Goal: Task Accomplishment & Management: Manage account settings

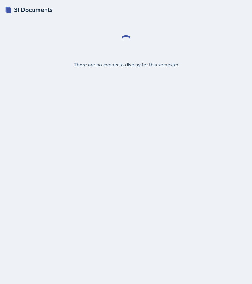
select select "2bed604d-1099-4043-b1bc-2365e8740244"
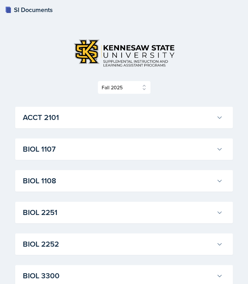
scroll to position [160, 0]
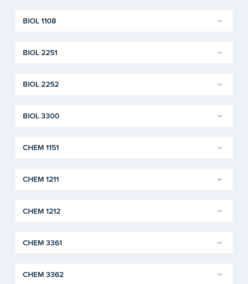
click at [64, 85] on h3 "BIOL 2252" at bounding box center [118, 83] width 191 height 11
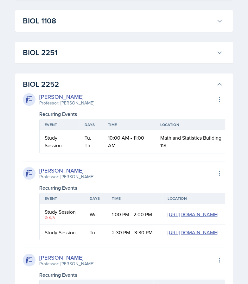
scroll to position [0, 4]
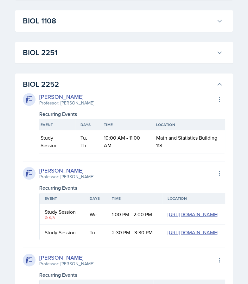
click at [76, 90] on div "William Talley Professor: Steven Caras Export to Google Calendar Recurring Even…" at bounding box center [124, 242] width 202 height 305
click at [91, 83] on h3 "BIOL 2252" at bounding box center [118, 83] width 191 height 11
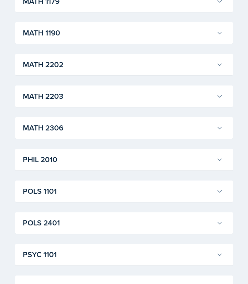
scroll to position [834, 0]
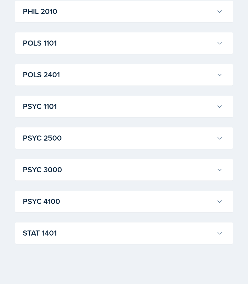
click at [53, 160] on div "PSYC 3000 Maci DeMott Professor: Dianhan Zheng Export to Google Calendar Recurr…" at bounding box center [123, 170] width 217 height 22
click at [52, 167] on h3 "PSYC 3000" at bounding box center [118, 169] width 191 height 11
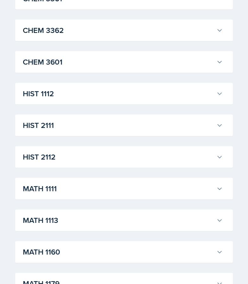
scroll to position [0, 0]
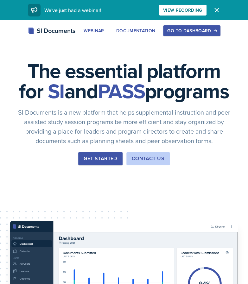
click at [197, 31] on div "Go to Dashboard" at bounding box center [191, 30] width 49 height 5
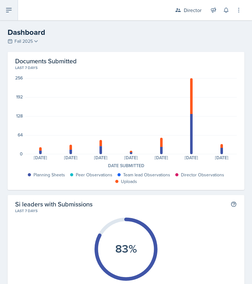
click at [13, 6] on button at bounding box center [9, 10] width 18 height 20
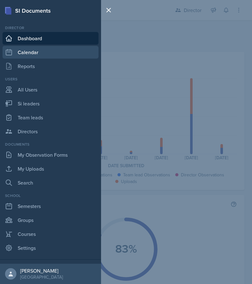
click at [47, 53] on link "Calendar" at bounding box center [51, 52] width 96 height 13
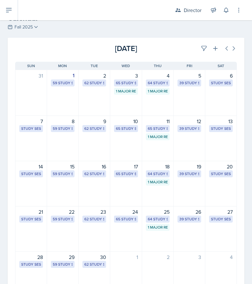
scroll to position [15, 0]
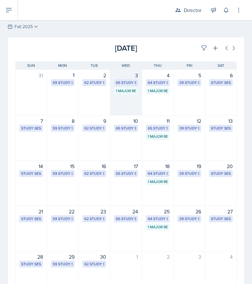
click at [113, 97] on div "3 65 Study Sessions 1 Major Review Session" at bounding box center [126, 93] width 32 height 46
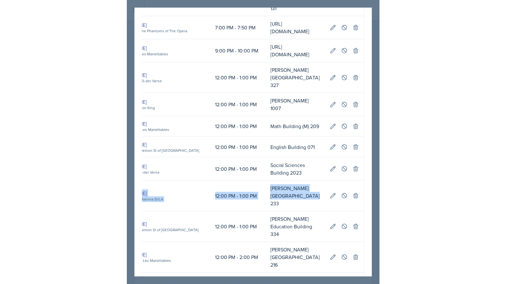
scroll to position [0, 270]
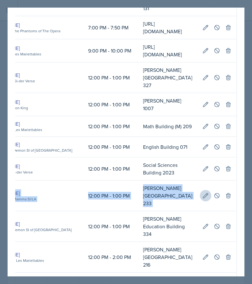
drag, startPoint x: 74, startPoint y: 154, endPoint x: 202, endPoint y: 160, distance: 127.6
click at [202, 180] on tr "Study Session We Becca Adams ACCT 2101 Mamma SI/LA 12:00 PM - 1:00 PM Bagwell E…" at bounding box center [78, 195] width 318 height 31
click at [203, 192] on icon at bounding box center [206, 195] width 6 height 6
select select "12"
select select "0"
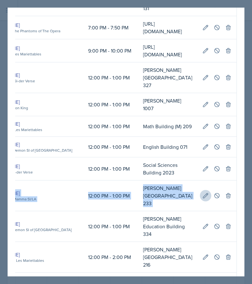
select select "PM"
select select "1"
select select "0"
select select "PM"
type input "[PERSON_NAME][GEOGRAPHIC_DATA] 233"
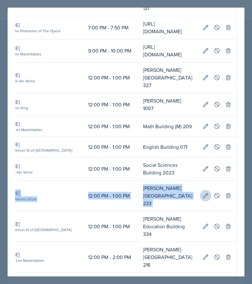
select select "d66089cd-5ee7-4f89-a345-f1bdd1643066"
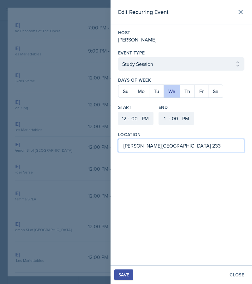
click at [201, 150] on input "[PERSON_NAME][GEOGRAPHIC_DATA] 233" at bounding box center [181, 145] width 127 height 13
type input "[PERSON_NAME][GEOGRAPHIC_DATA] 238"
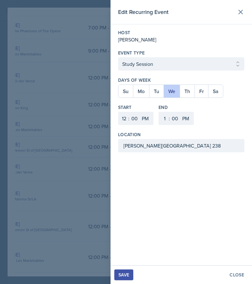
click at [121, 271] on button "Save" at bounding box center [124, 274] width 19 height 11
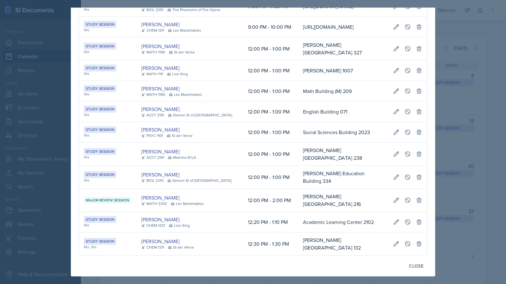
scroll to position [0, 0]
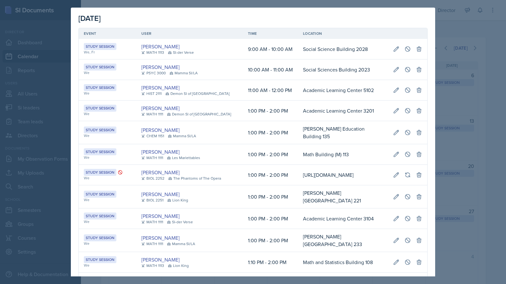
click at [252, 66] on div at bounding box center [253, 142] width 506 height 284
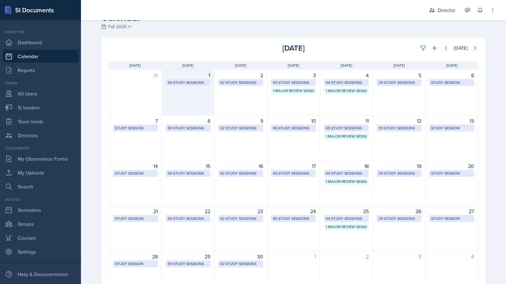
click at [199, 108] on div "1 59 Study Sessions" at bounding box center [188, 93] width 53 height 46
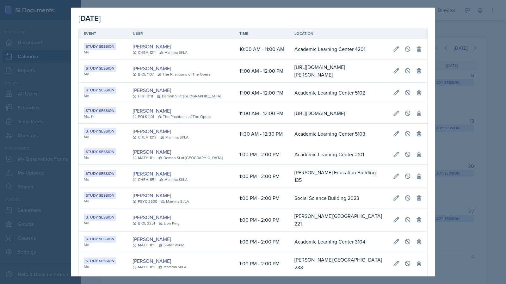
scroll to position [0, 346]
click at [252, 95] on icon at bounding box center [396, 92] width 5 height 5
select select "11"
select select "AM"
select select "12"
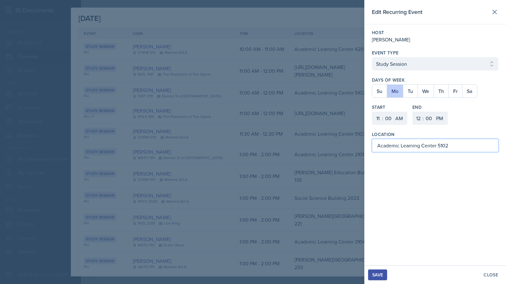
click at [252, 142] on input "Academic Learning Center 5102" at bounding box center [435, 145] width 127 height 13
type input "Academic Learning Center 2100"
click at [252, 275] on div "Save" at bounding box center [377, 274] width 11 height 5
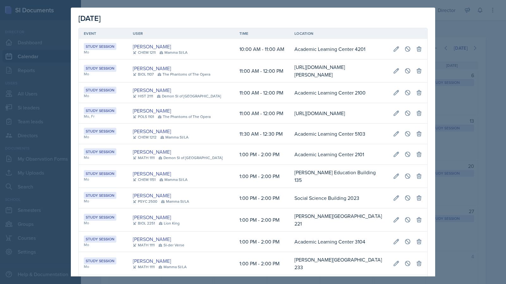
click at [252, 75] on div at bounding box center [253, 142] width 506 height 284
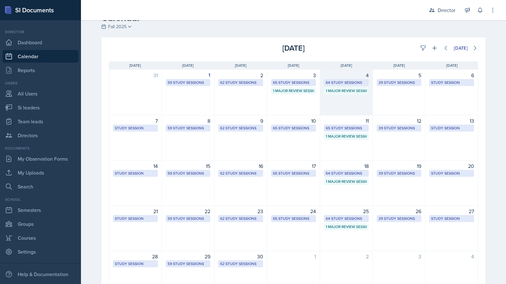
click at [252, 103] on div "4 64 Study Sessions 1 Major Review Session" at bounding box center [346, 93] width 53 height 46
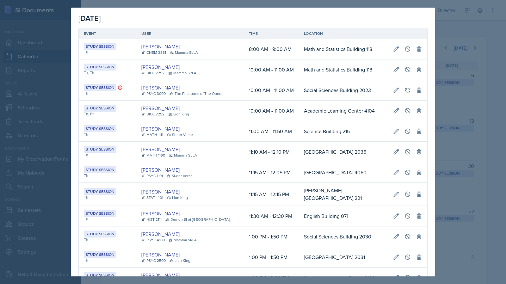
click at [252, 85] on div at bounding box center [253, 142] width 506 height 284
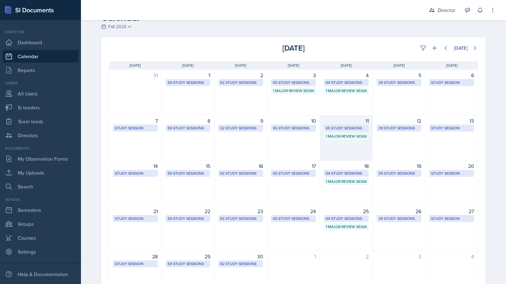
click at [252, 142] on div "11 65 Study Sessions 1 Major Review Session" at bounding box center [346, 138] width 53 height 46
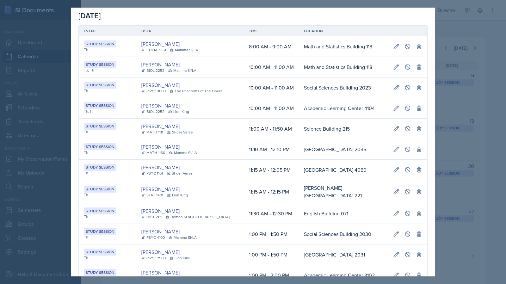
scroll to position [0, 0]
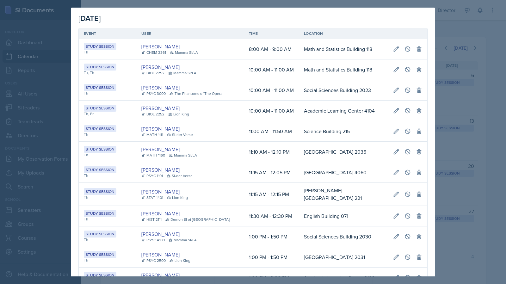
click at [252, 138] on div at bounding box center [253, 142] width 506 height 284
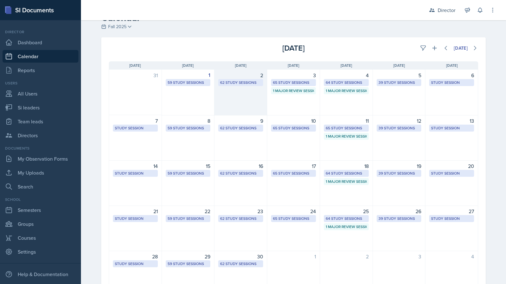
click at [237, 107] on div "2 62 Study Sessions" at bounding box center [240, 93] width 53 height 46
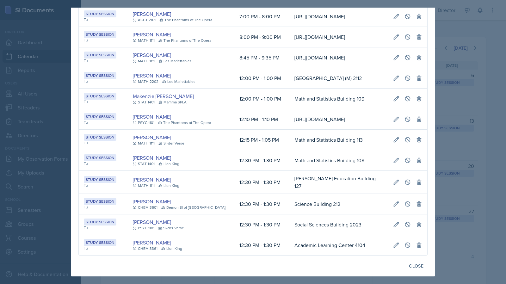
scroll to position [0, 134]
click at [252, 68] on td at bounding box center [407, 57] width 39 height 21
click at [252, 61] on icon at bounding box center [396, 57] width 6 height 6
select select "8"
select select "45"
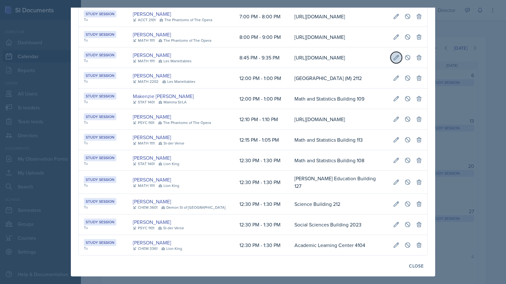
select select "PM"
select select "9"
select select "35"
type input "[URL][DOMAIN_NAME]"
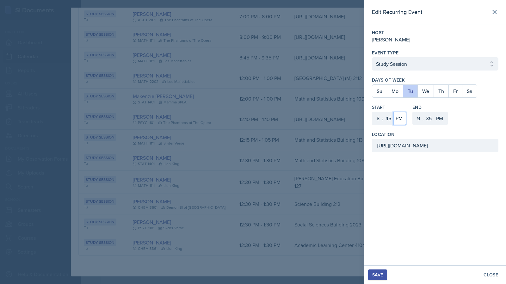
click at [252, 118] on select "AM PM" at bounding box center [400, 118] width 13 height 13
select select "AM"
click at [252, 112] on select "AM PM" at bounding box center [400, 118] width 13 height 13
click at [252, 115] on select "AM PM" at bounding box center [440, 118] width 13 height 13
select select "AM"
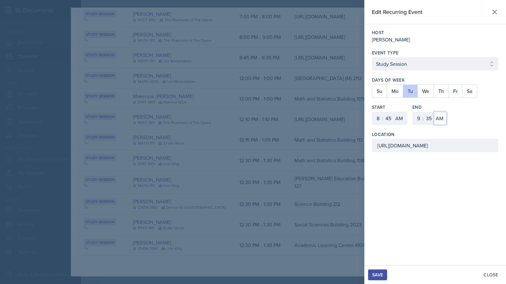
click at [252, 112] on select "AM PM" at bounding box center [440, 118] width 13 height 13
click at [252, 279] on button "Save" at bounding box center [377, 275] width 19 height 11
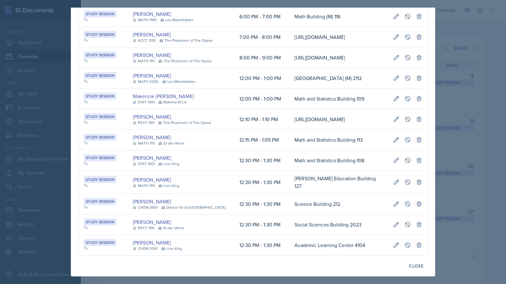
scroll to position [0, 0]
click at [252, 175] on div at bounding box center [253, 142] width 506 height 284
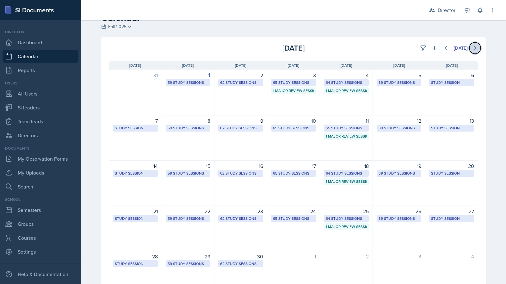
click at [252, 47] on icon at bounding box center [475, 48] width 6 height 6
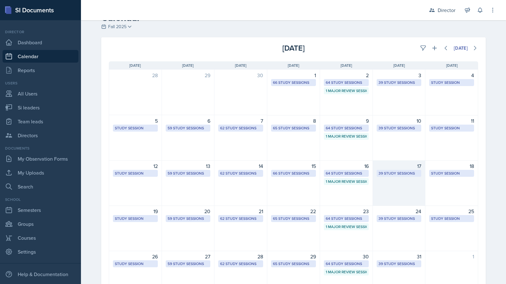
click at [252, 187] on div "17 39 Study Sessions" at bounding box center [399, 183] width 53 height 46
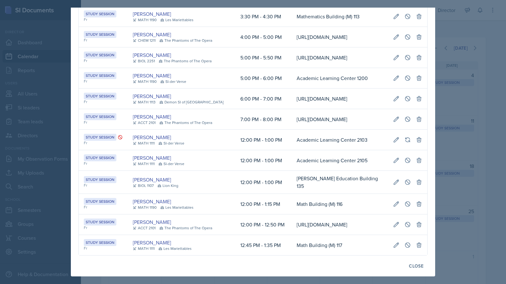
scroll to position [0, 136]
click at [252, 157] on icon at bounding box center [396, 160] width 6 height 6
select select "12"
select select "0"
select select "PM"
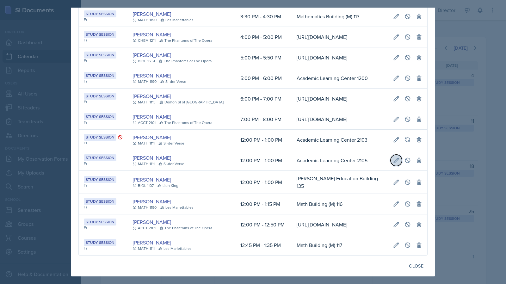
select select "1"
select select "0"
select select "PM"
type input "Academic Learning Center 2105"
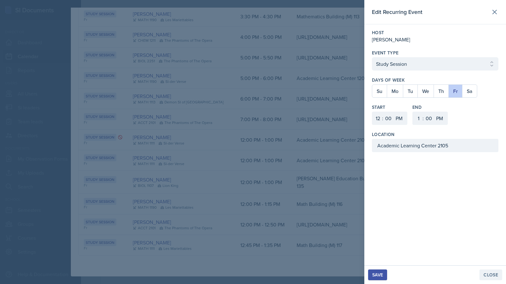
click at [252, 274] on div "Close" at bounding box center [491, 274] width 15 height 5
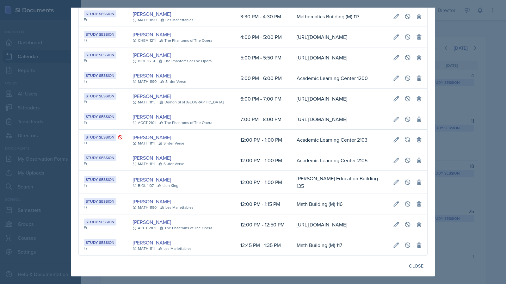
scroll to position [0, 0]
click at [252, 166] on div at bounding box center [253, 142] width 506 height 284
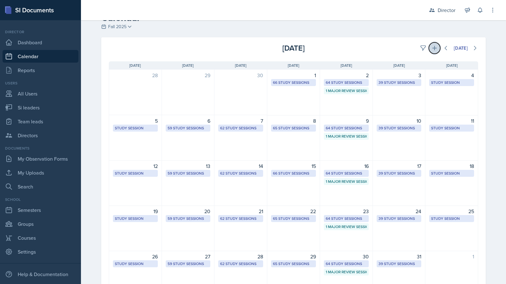
click at [252, 48] on icon at bounding box center [434, 48] width 4 height 4
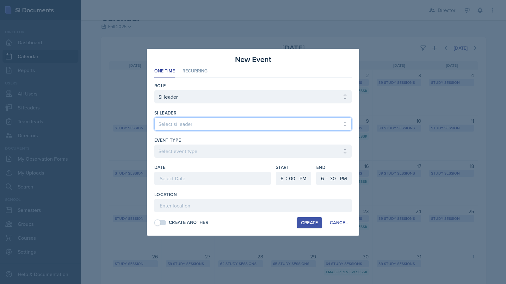
click at [213, 123] on select "Select si leader Abeer Kayser Aditya Chauhan Aissa Sylla Alberto Di Stanislao A…" at bounding box center [252, 123] width 197 height 13
select select "7aa3d2ca-d0ca-4cce-b147-be458ab6c309"
click at [154, 117] on select "Select si leader Abeer Kayser Aditya Chauhan Aissa Sylla Alberto Di Stanislao A…" at bounding box center [252, 123] width 197 height 13
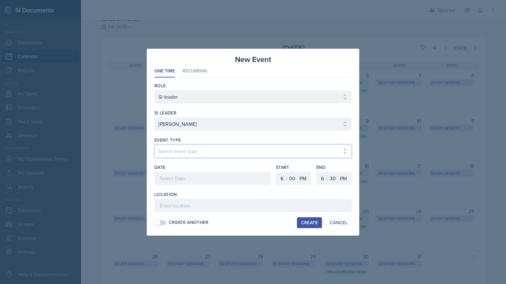
select select "d66089cd-5ee7-4f89-a345-f1bdd1643066"
click at [178, 175] on div at bounding box center [212, 178] width 116 height 13
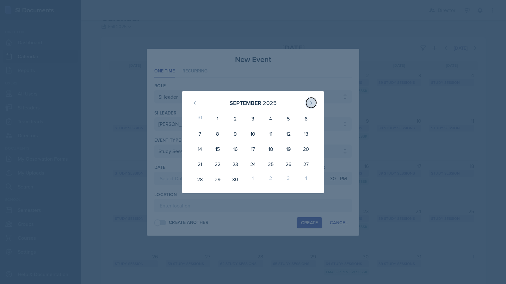
click at [252, 100] on icon at bounding box center [311, 102] width 5 height 5
click at [252, 147] on div "17" at bounding box center [289, 148] width 18 height 15
type input "October 17th, 2025"
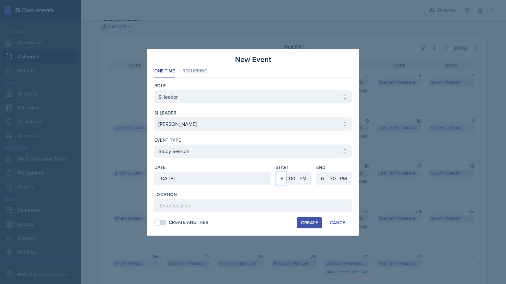
click at [252, 181] on select "1 2 3 4 5 6 7 8 9 10 11 12" at bounding box center [281, 178] width 10 height 13
select select "12"
click at [252, 172] on select "1 2 3 4 5 6 7 8 9 10 11 12" at bounding box center [281, 178] width 10 height 13
click at [252, 176] on select "1 2 3 4 5 6 7 8 9 10 11 12" at bounding box center [322, 178] width 10 height 13
select select "1"
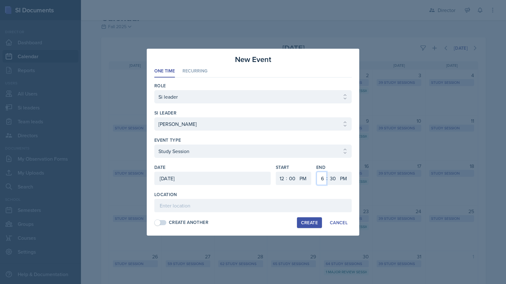
click at [252, 172] on select "1 2 3 4 5 6 7 8 9 10 11 12" at bounding box center [322, 178] width 10 height 13
click at [252, 183] on select "AM PM" at bounding box center [344, 178] width 13 height 13
click at [252, 182] on select "00 05 10 15 20 25 30 35 40 45 50 55" at bounding box center [333, 178] width 10 height 13
select select "0"
click at [252, 172] on select "00 05 10 15 20 25 30 35 40 45 50 55" at bounding box center [333, 178] width 10 height 13
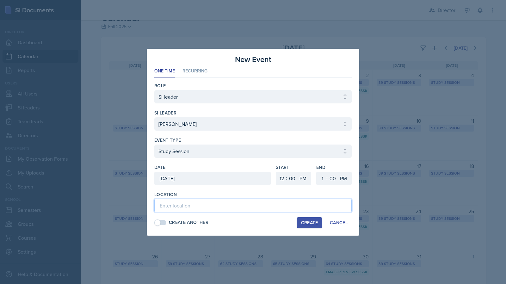
click at [233, 204] on input at bounding box center [252, 205] width 197 height 13
type input "Academic Learning Center 2105"
click at [252, 223] on div "Create" at bounding box center [309, 222] width 17 height 5
select select
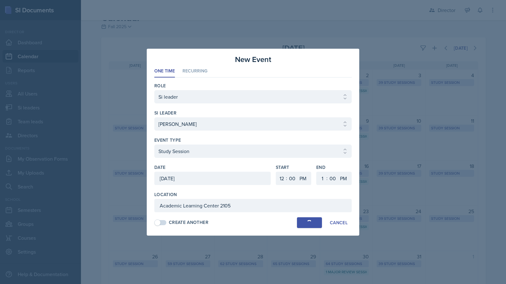
select select "6"
select select "30"
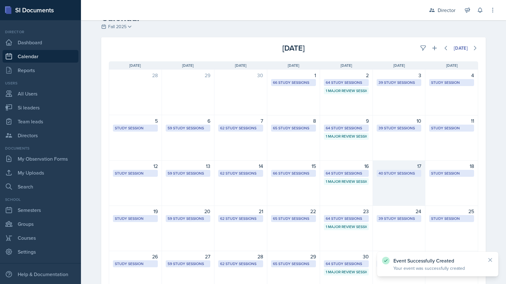
click at [252, 173] on div "40 Study Sessions" at bounding box center [399, 174] width 41 height 6
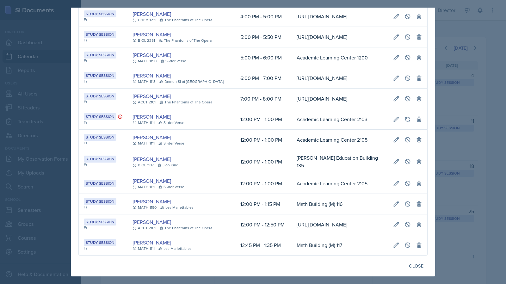
scroll to position [0, 136]
click at [252, 142] on icon at bounding box center [419, 140] width 4 height 5
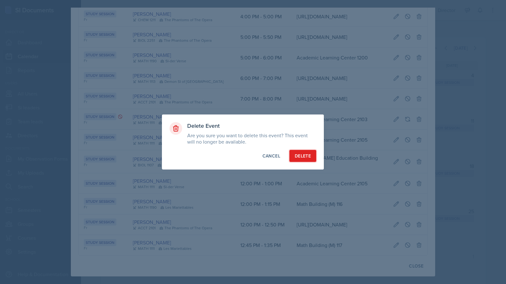
click at [252, 158] on div "Delete" at bounding box center [303, 156] width 16 height 6
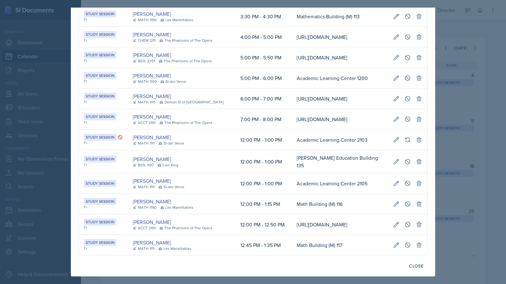
click at [252, 150] on div at bounding box center [253, 142] width 506 height 284
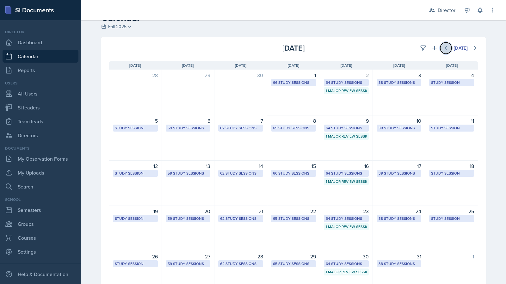
click at [252, 48] on icon at bounding box center [446, 48] width 6 height 6
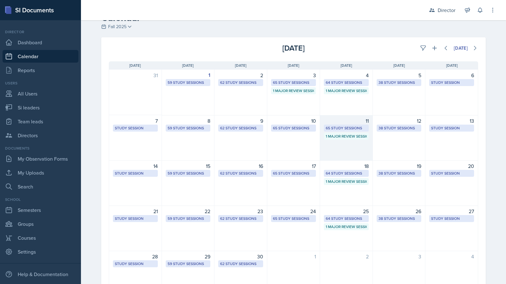
click at [252, 146] on div "11 65 Study Sessions 1 Major Review Session" at bounding box center [346, 138] width 53 height 46
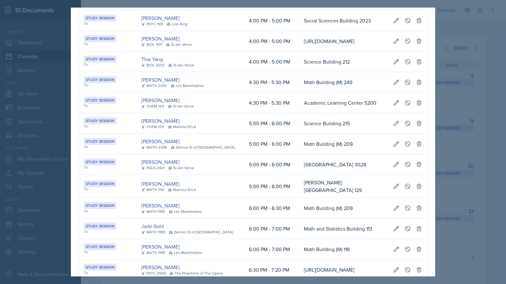
scroll to position [979, 0]
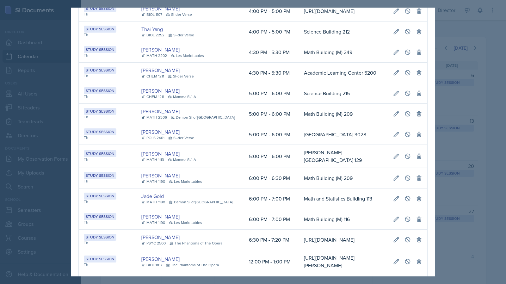
click at [252, 128] on div at bounding box center [253, 142] width 506 height 284
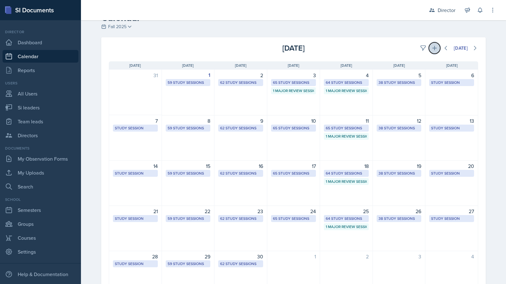
click at [252, 51] on icon at bounding box center [435, 48] width 6 height 6
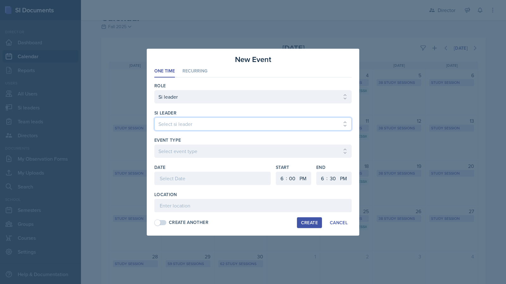
click at [252, 119] on select "Select si leader Abeer Kayser Aditya Chauhan Aissa Sylla Alberto Di Stanislao A…" at bounding box center [252, 123] width 197 height 13
select select "fe970cc9-fc68-46af-8d8a-63a8921800f0"
click at [154, 117] on select "Select si leader Abeer Kayser Aditya Chauhan Aissa Sylla Alberto Di Stanislao A…" at bounding box center [252, 123] width 197 height 13
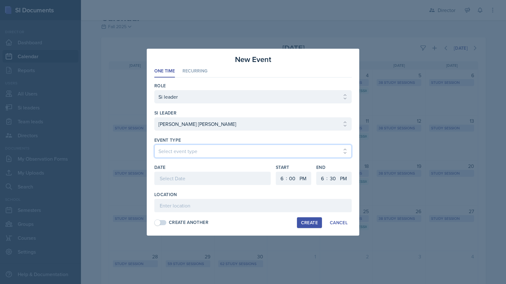
select select "d66089cd-5ee7-4f89-a345-f1bdd1643066"
click at [212, 176] on div at bounding box center [212, 178] width 116 height 13
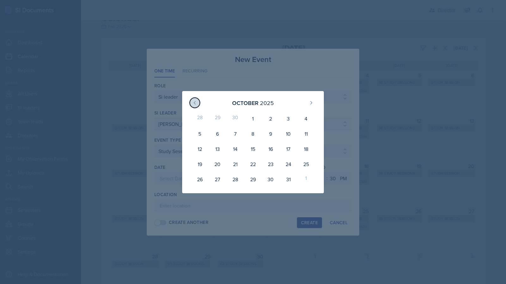
click at [191, 100] on button at bounding box center [195, 103] width 10 height 10
click at [252, 137] on div "11" at bounding box center [271, 133] width 18 height 15
type input "September 11th, 2025"
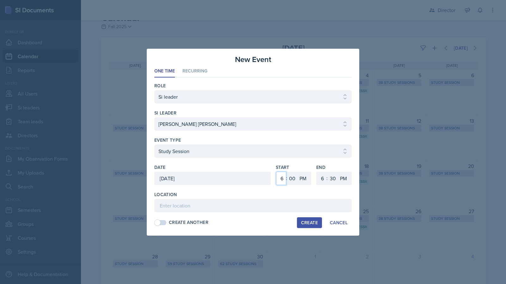
click at [252, 178] on select "1 2 3 4 5 6 7 8 9 10 11 12" at bounding box center [281, 178] width 10 height 13
select select "2"
click at [252, 172] on select "1 2 3 4 5 6 7 8 9 10 11 12" at bounding box center [281, 178] width 10 height 13
click at [252, 180] on select "00 05 10 15 20 25 30 35 40 45 50 55" at bounding box center [333, 178] width 10 height 13
select select "0"
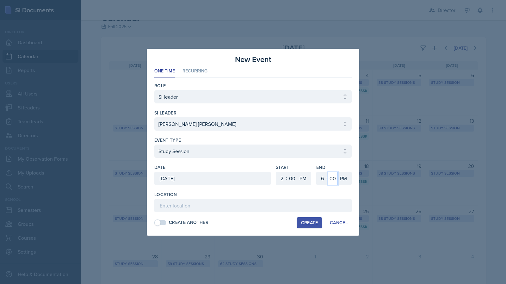
click at [252, 172] on select "00 05 10 15 20 25 30 35 40 45 50 55" at bounding box center [333, 178] width 10 height 13
click at [252, 176] on select "1 2 3 4 5 6 7 8 9 10 11 12" at bounding box center [322, 178] width 10 height 13
select select "3"
click at [252, 172] on select "1 2 3 4 5 6 7 8 9 10 11 12" at bounding box center [322, 178] width 10 height 13
click at [220, 205] on input at bounding box center [252, 205] width 197 height 13
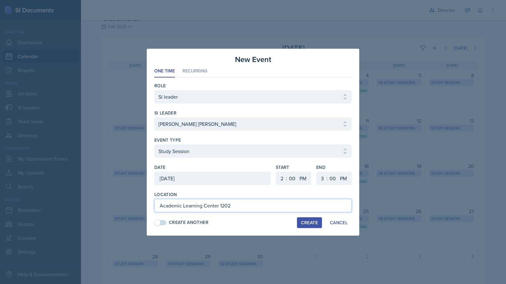
type input "Academic Learning Center 1202"
click at [252, 222] on div "Create" at bounding box center [309, 222] width 17 height 5
select select
select select "6"
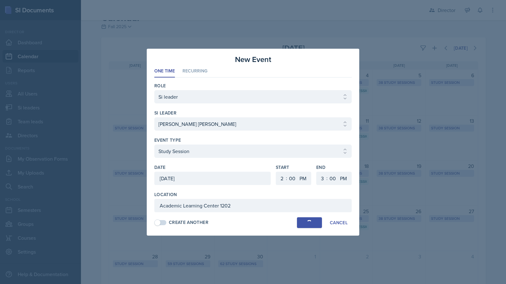
select select "6"
select select "30"
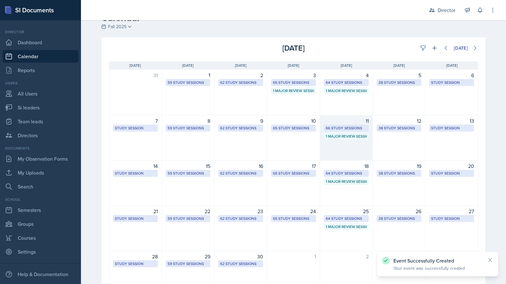
click at [252, 144] on div "11 66 Study Sessions 1 Major Review Session" at bounding box center [346, 138] width 53 height 46
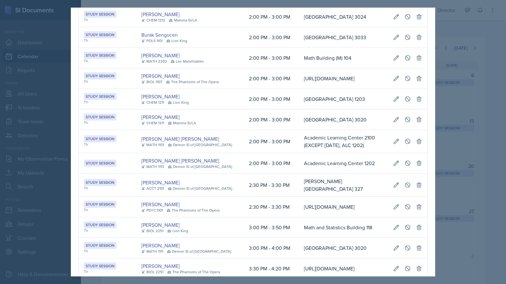
scroll to position [0, 355]
click at [252, 145] on icon at bounding box center [396, 141] width 6 height 6
select select "2"
select select "3"
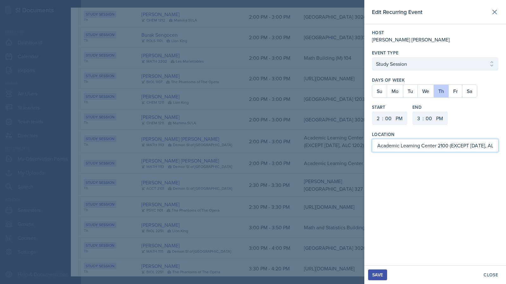
scroll to position [0, 17]
drag, startPoint x: 450, startPoint y: 147, endPoint x: 506, endPoint y: 152, distance: 56.6
click at [252, 152] on div "Host Gabriela Rosario Santisteban Navarro Event Type Select Event Type Study Se…" at bounding box center [435, 90] width 142 height 133
type input "Academic Learning Center 2100"
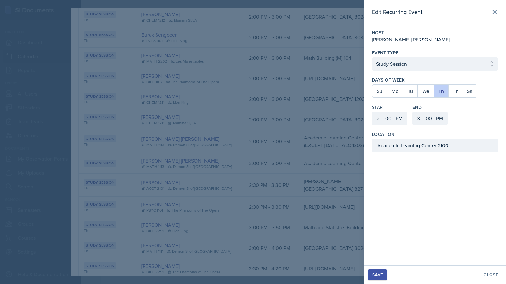
click at [252, 273] on div "Save" at bounding box center [377, 274] width 11 height 5
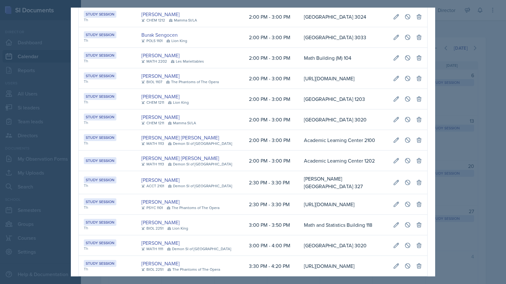
scroll to position [0, 355]
click at [252, 144] on button at bounding box center [407, 139] width 11 height 11
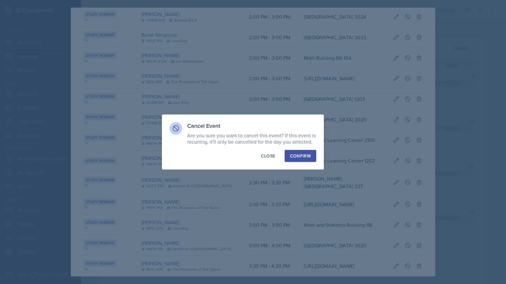
click at [252, 161] on button "Confirm" at bounding box center [301, 156] width 32 height 12
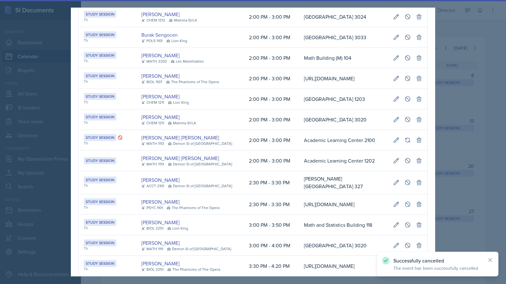
click at [252, 142] on div at bounding box center [253, 142] width 506 height 284
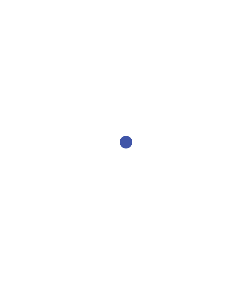
select select "2bed604d-1099-4043-b1bc-2365e8740244"
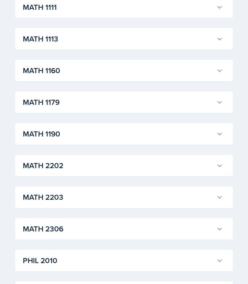
scroll to position [834, 0]
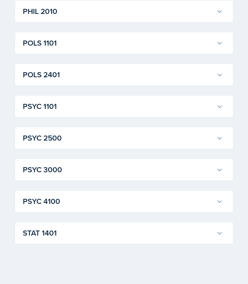
click at [102, 234] on h3 "STAT 1401" at bounding box center [118, 232] width 191 height 11
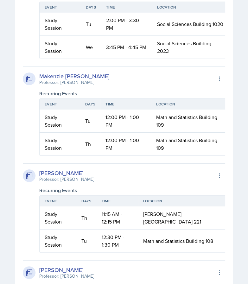
scroll to position [1398, 0]
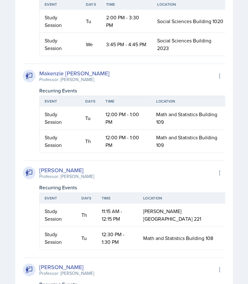
click at [139, 56] on td "3:45 PM - 4:45 PM" at bounding box center [126, 44] width 51 height 23
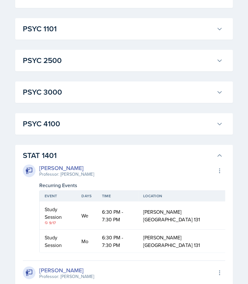
click at [83, 153] on h3 "STAT 1401" at bounding box center [118, 155] width 191 height 11
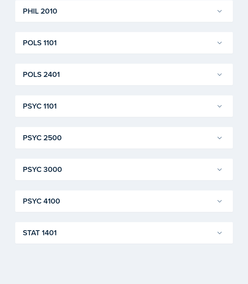
scroll to position [834, 0]
drag, startPoint x: 108, startPoint y: 110, endPoint x: 91, endPoint y: 193, distance: 85.1
click at [84, 201] on h3 "PSYC 4100" at bounding box center [118, 201] width 191 height 11
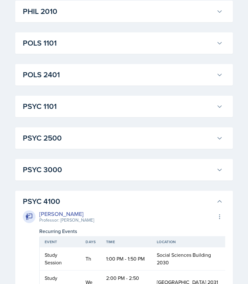
scroll to position [932, 0]
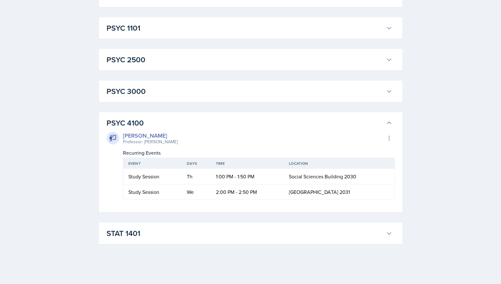
click at [243, 126] on h3 "PSYC 4100" at bounding box center [245, 122] width 277 height 11
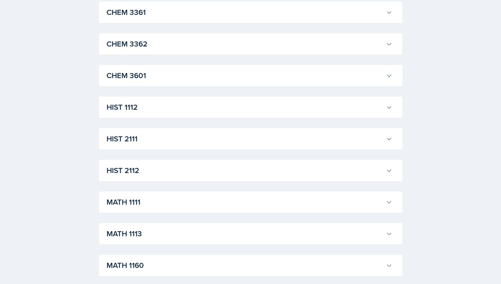
click at [228, 136] on h3 "HIST 2111" at bounding box center [245, 138] width 277 height 11
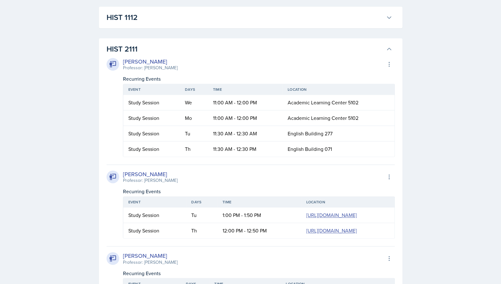
scroll to position [482, 0]
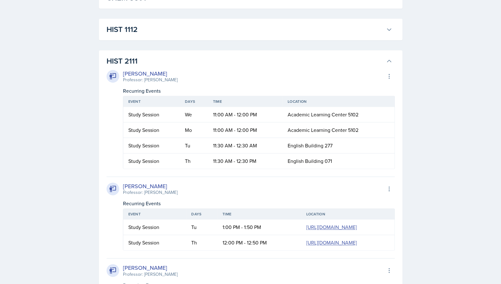
click at [252, 60] on h3 "HIST 2111" at bounding box center [245, 60] width 277 height 11
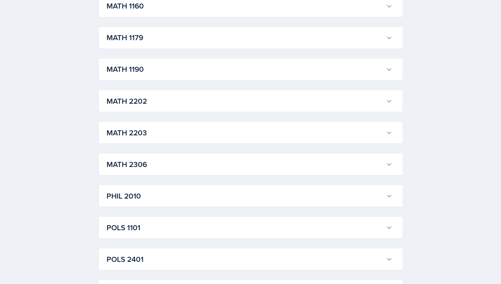
scroll to position [628, 0]
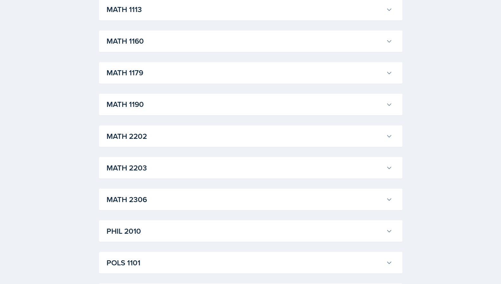
click at [249, 11] on h3 "MATH 1113" at bounding box center [245, 9] width 277 height 11
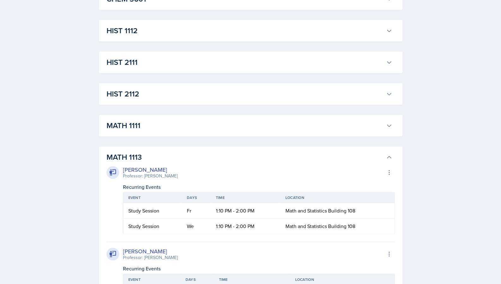
scroll to position [480, 0]
drag, startPoint x: 253, startPoint y: 164, endPoint x: 243, endPoint y: 108, distance: 56.5
click at [220, 127] on h3 "MATH 1111" at bounding box center [245, 125] width 277 height 11
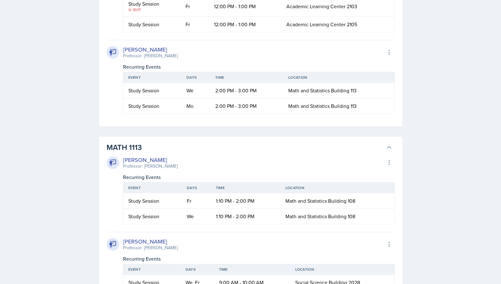
scroll to position [1823, 0]
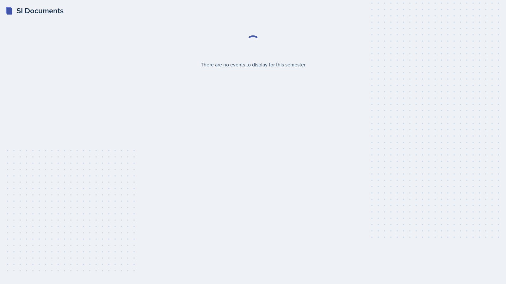
select select "2bed604d-1099-4043-b1bc-2365e8740244"
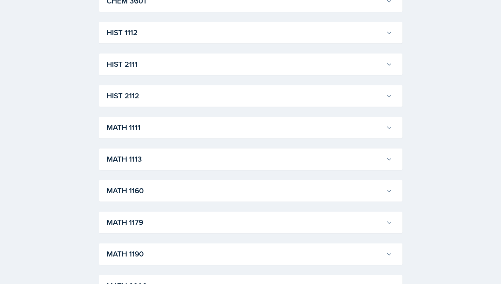
click at [194, 126] on h3 "MATH 1111" at bounding box center [245, 127] width 277 height 11
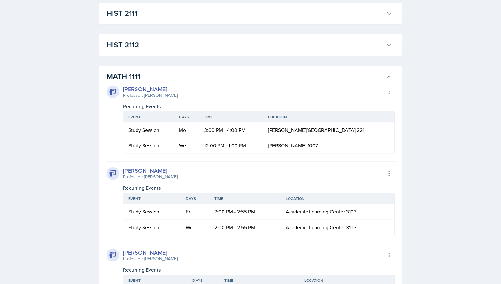
scroll to position [528, 0]
click at [230, 76] on h3 "MATH 1111" at bounding box center [245, 77] width 277 height 11
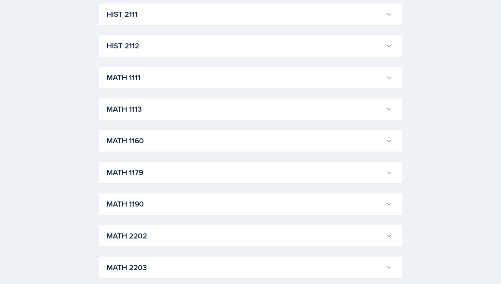
click at [215, 103] on h3 "MATH 1113" at bounding box center [245, 108] width 277 height 11
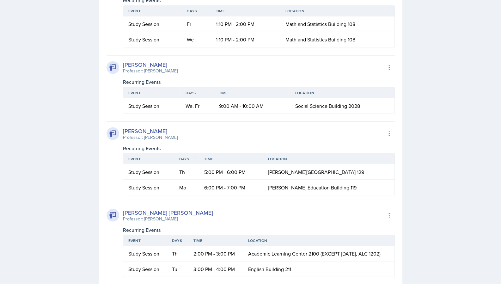
scroll to position [824, 0]
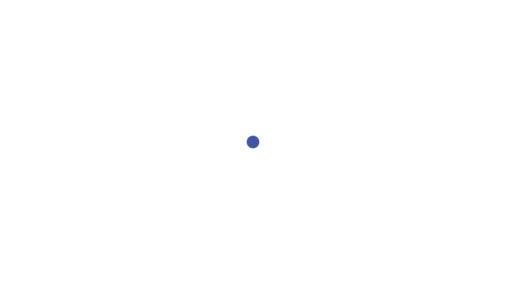
select select "2bed604d-1099-4043-b1bc-2365e8740244"
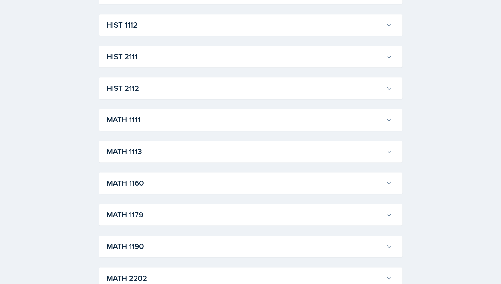
click at [145, 151] on h3 "MATH 1113" at bounding box center [245, 151] width 277 height 11
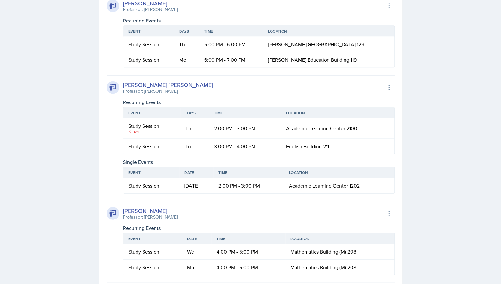
scroll to position [795, 0]
